Goal: Transaction & Acquisition: Purchase product/service

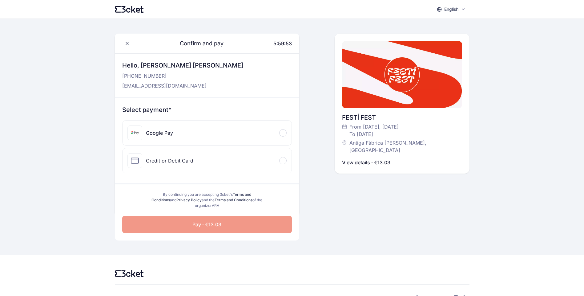
click at [375, 159] on p "View details · €13.03" at bounding box center [366, 162] width 48 height 7
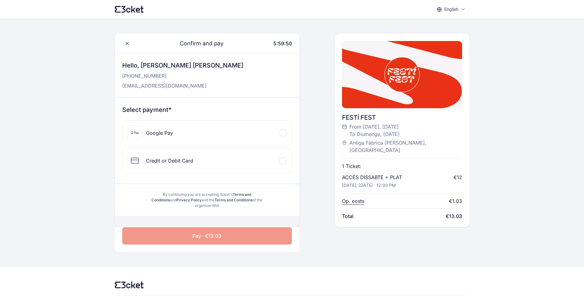
click at [359, 197] on p "Op. costs" at bounding box center [353, 200] width 22 height 7
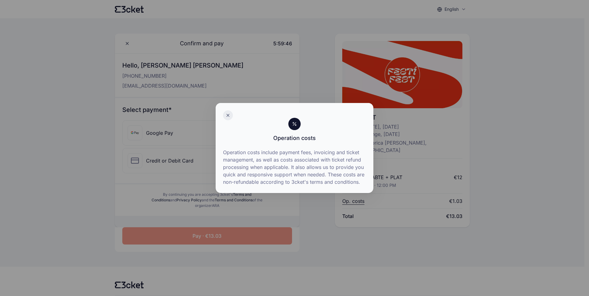
click at [226, 113] on icon at bounding box center [227, 115] width 5 height 5
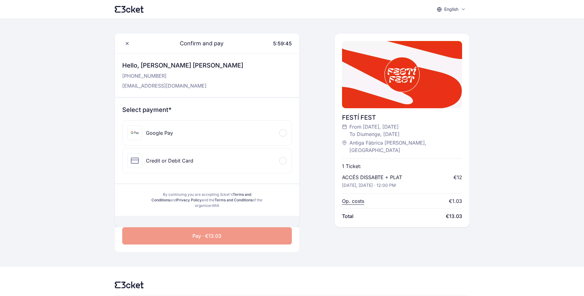
click at [156, 88] on p "[EMAIL_ADDRESS][DOMAIN_NAME]" at bounding box center [182, 85] width 121 height 7
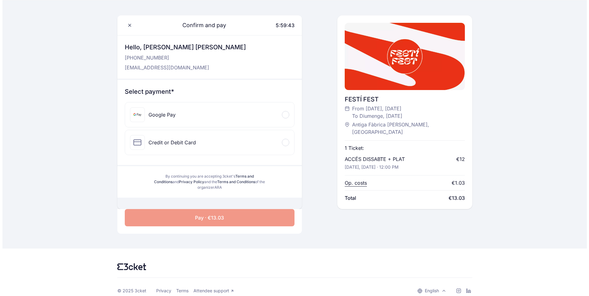
scroll to position [18, 0]
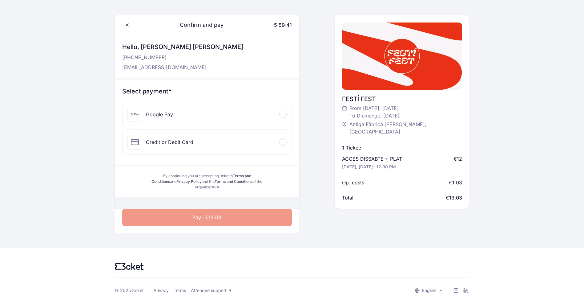
click at [164, 56] on p "+346 513 801 85" at bounding box center [182, 57] width 121 height 7
click at [157, 60] on p "[PHONE_NUMBER]" at bounding box center [182, 57] width 121 height 7
click at [131, 29] on span at bounding box center [127, 25] width 10 height 10
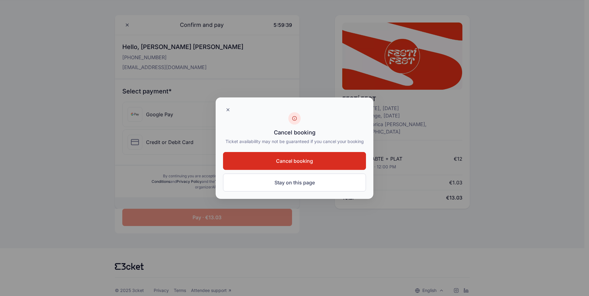
click at [314, 163] on button "Cancel booking" at bounding box center [294, 161] width 143 height 18
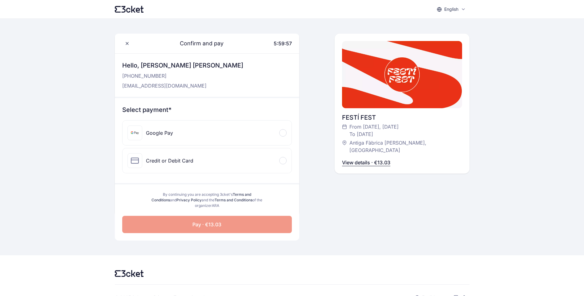
click at [255, 130] on div "Google Pay" at bounding box center [207, 132] width 169 height 25
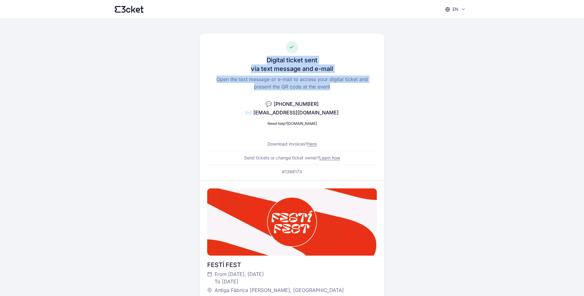
drag, startPoint x: 280, startPoint y: 47, endPoint x: 357, endPoint y: 89, distance: 87.6
click at [357, 89] on div "Digital ticket sent via text message and e-mail Open the text message or e-mail…" at bounding box center [292, 107] width 184 height 146
click at [357, 89] on p "Open the text message or e-mail to access your digital ticket and present the Q…" at bounding box center [292, 82] width 170 height 15
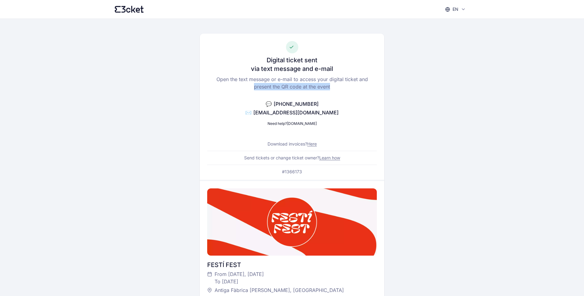
drag, startPoint x: 377, startPoint y: 93, endPoint x: 207, endPoint y: 83, distance: 170.3
click at [207, 83] on div "Digital ticket sent via text message and e-mail Open the text message or e-mail…" at bounding box center [292, 107] width 184 height 146
click at [374, 82] on p "Open the text message or e-mail to access your digital ticket and present the Q…" at bounding box center [292, 82] width 170 height 15
click at [311, 144] on link "Here" at bounding box center [312, 143] width 10 height 5
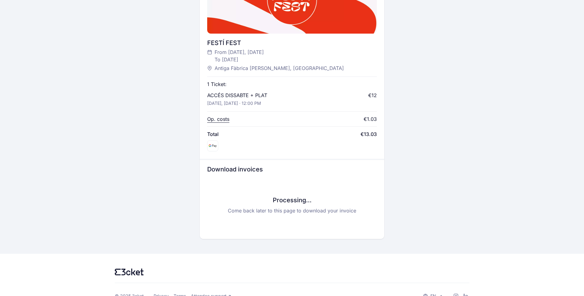
scroll to position [235, 0]
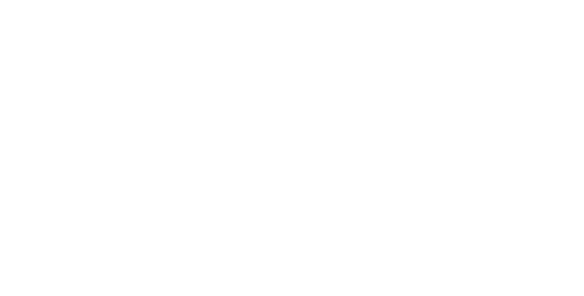
scroll to position [235, 0]
